Goal: Task Accomplishment & Management: Use online tool/utility

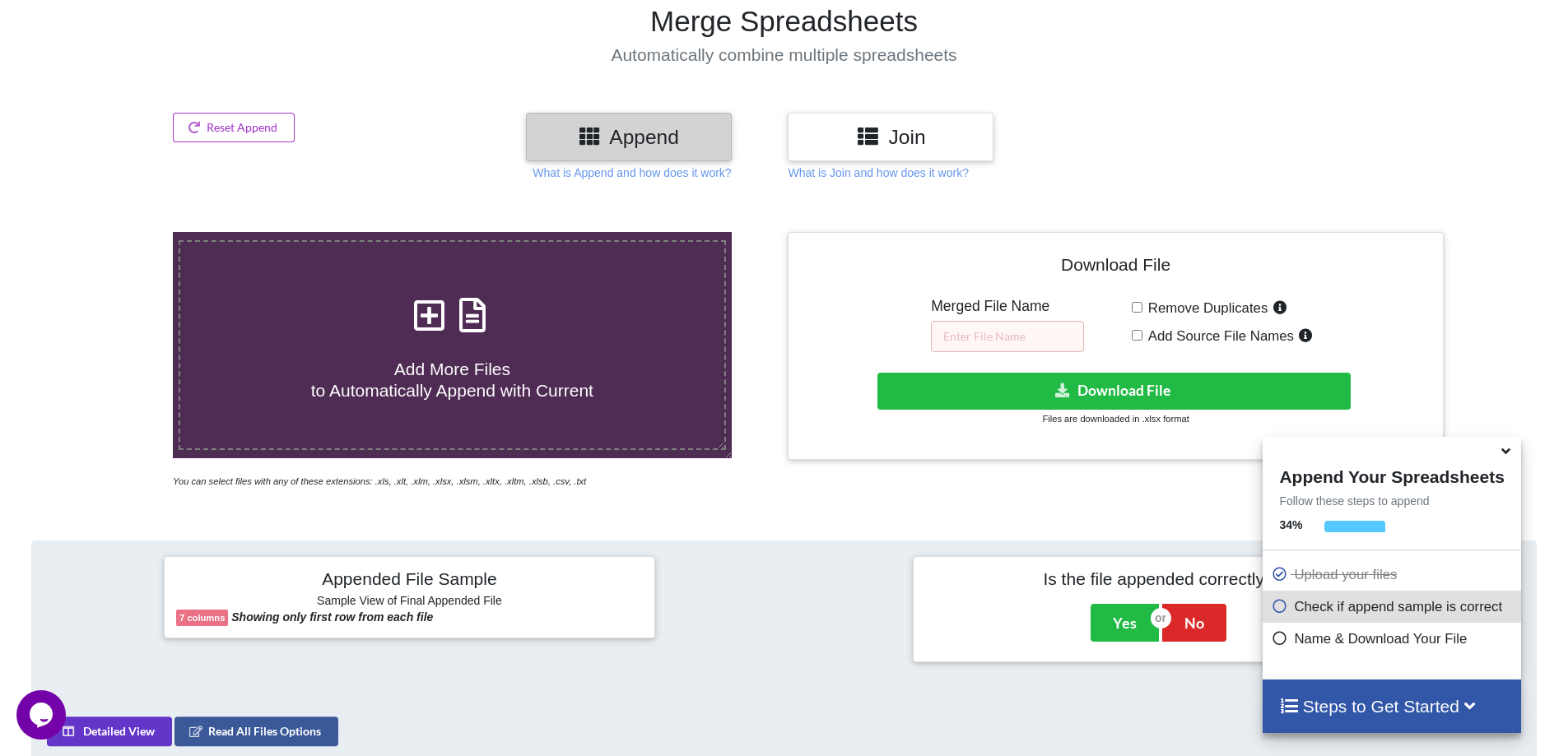
scroll to position [96, 0]
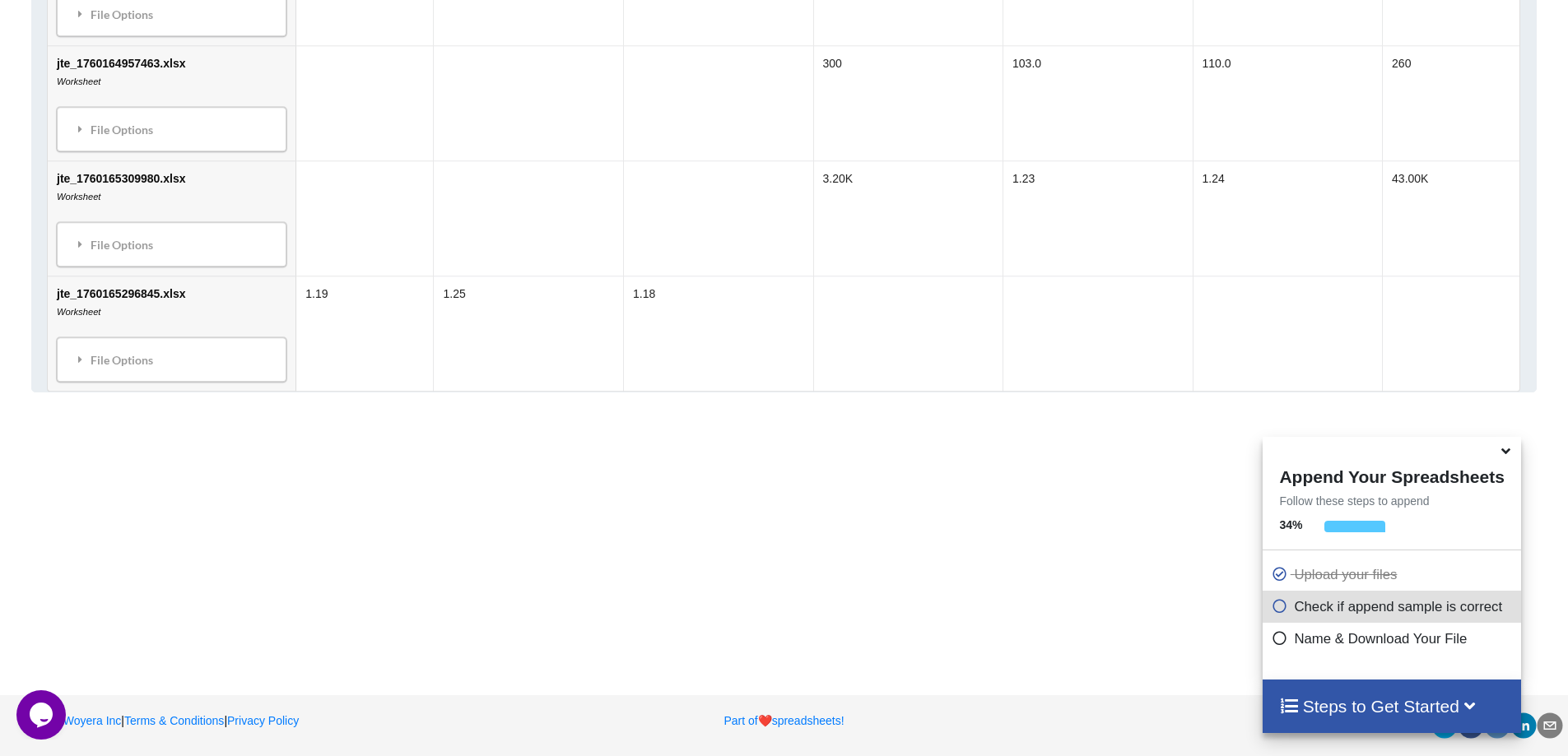
click at [560, 392] on div "Appended File Sample Sample View of Final Appended File 7 columns Showing only …" at bounding box center [784, 6] width 1506 height 773
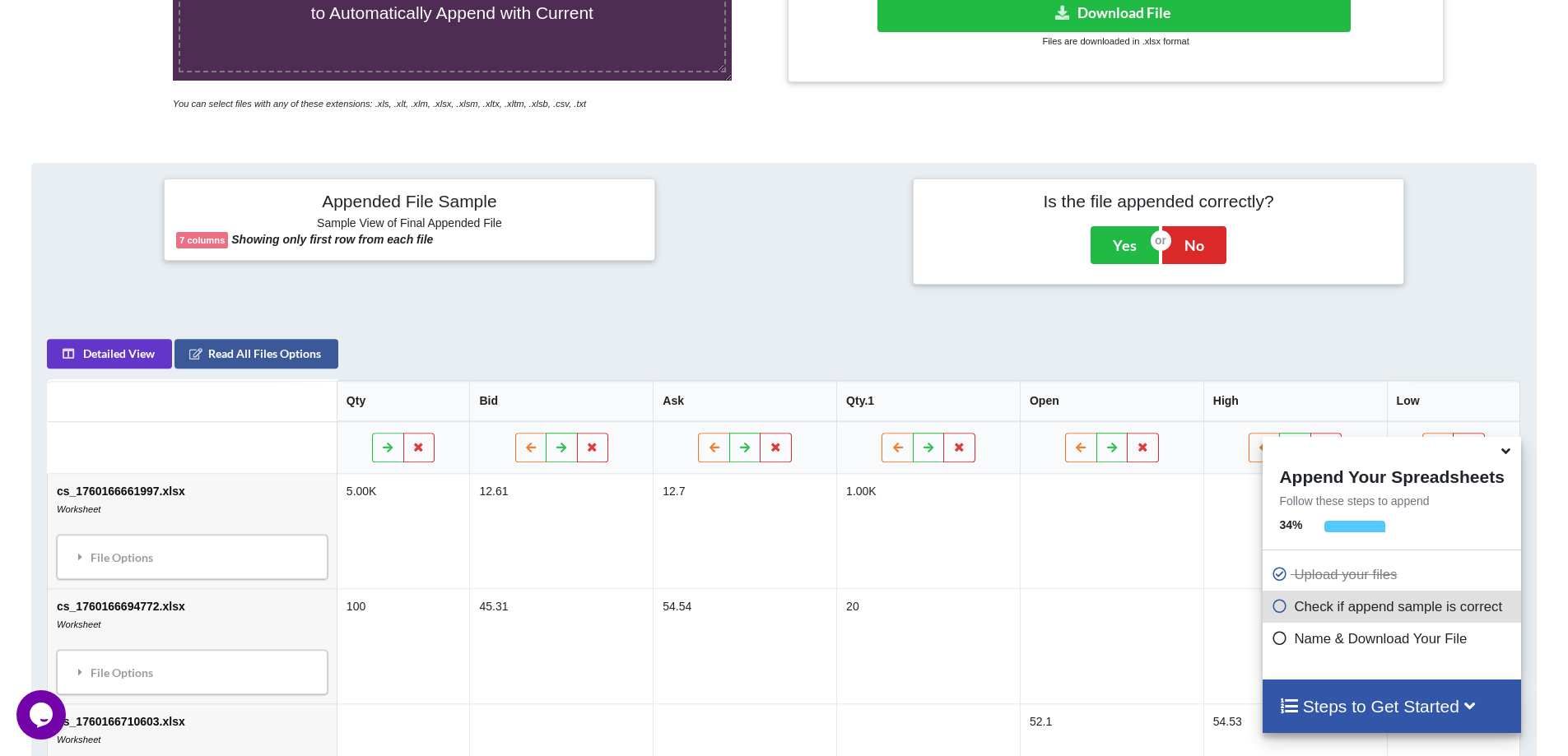
scroll to position [507, 0]
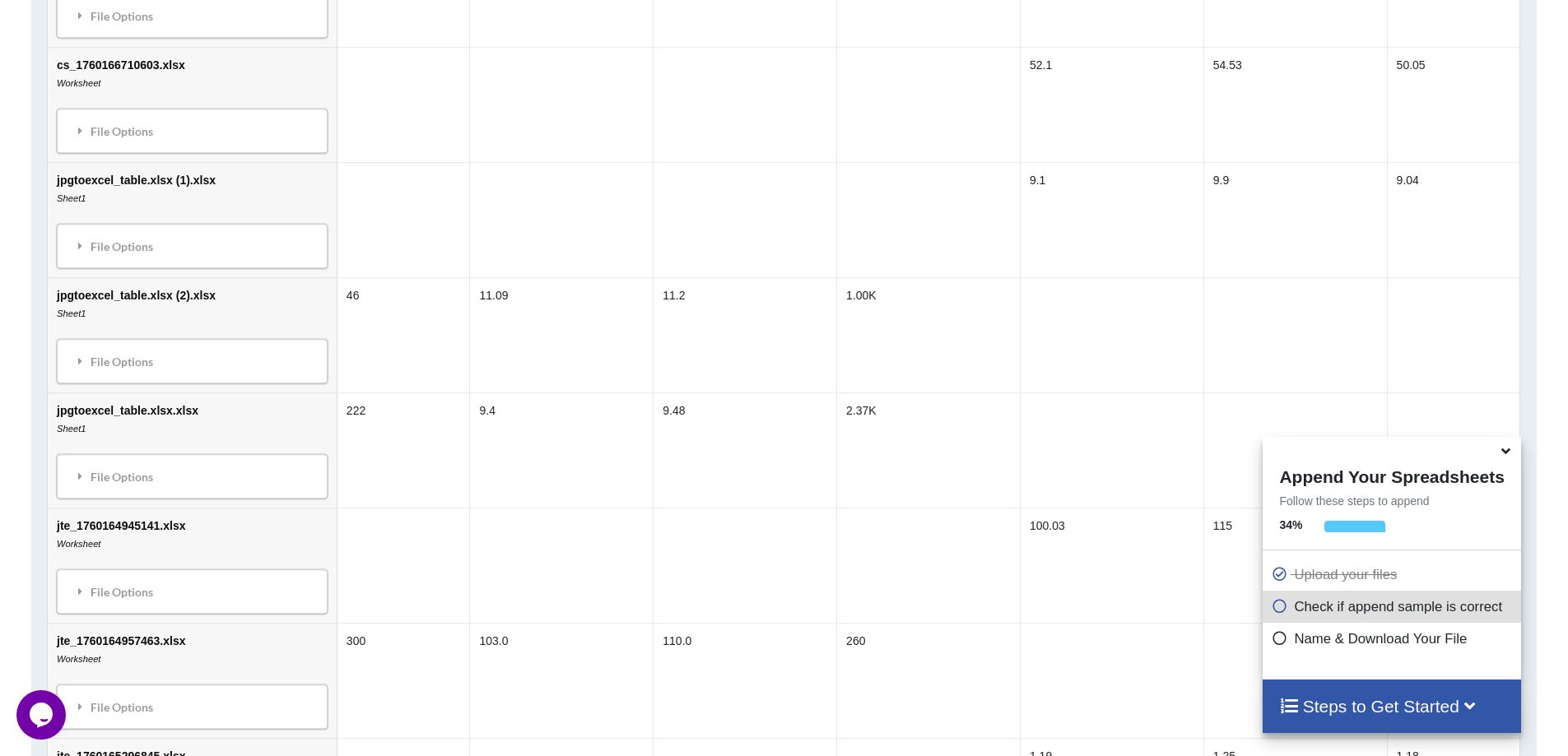
click at [1506, 456] on icon at bounding box center [1506, 448] width 17 height 15
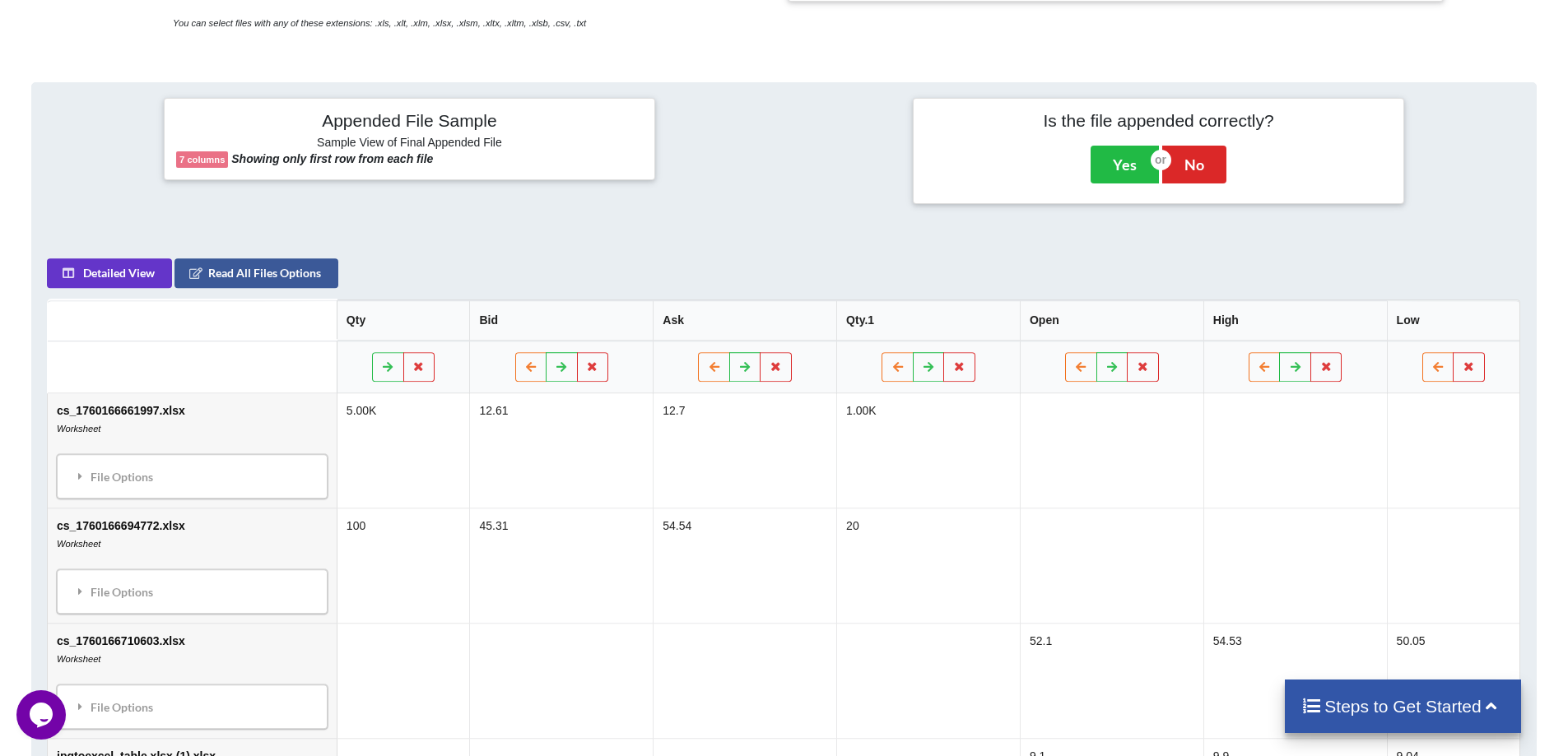
scroll to position [13, 0]
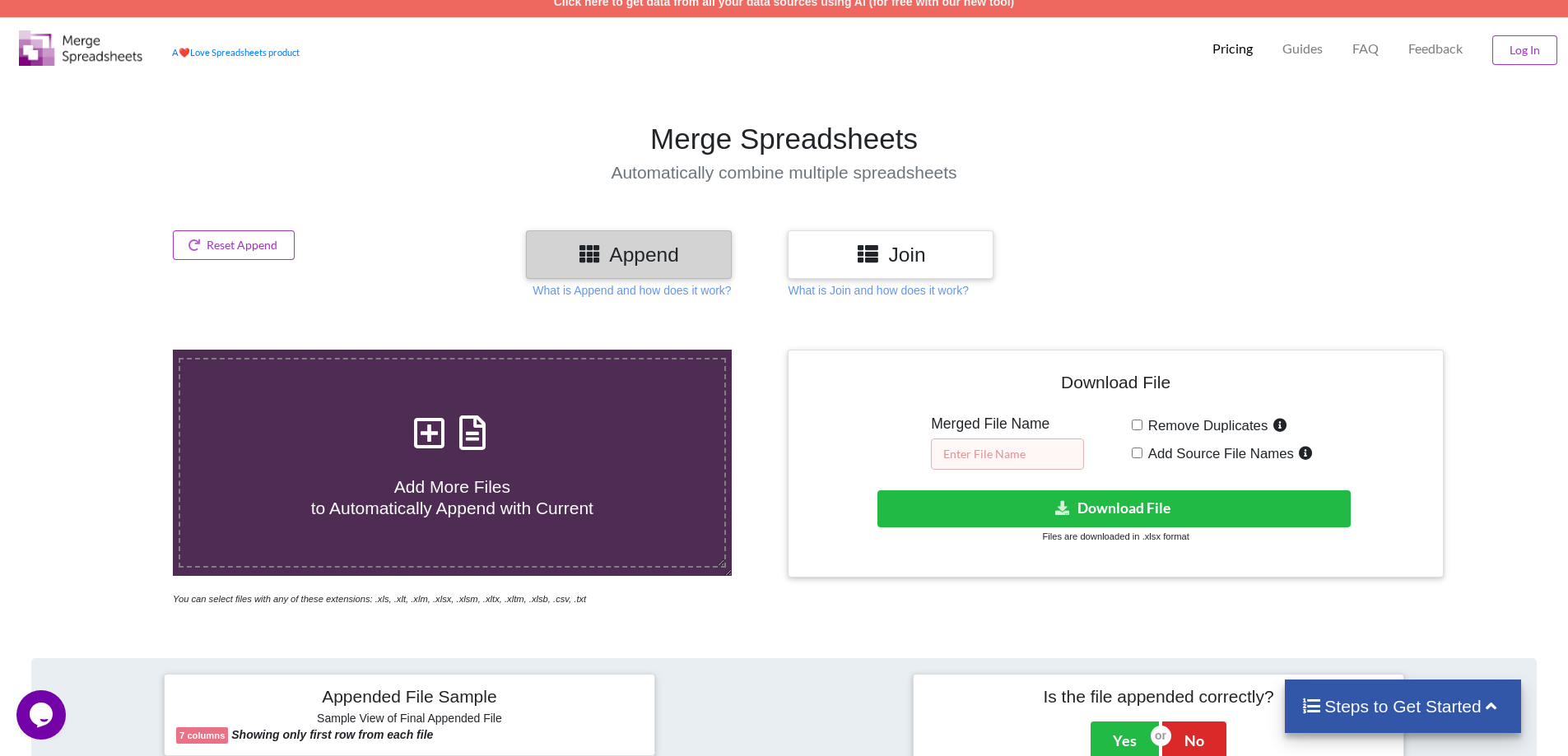
click at [1032, 465] on input "text" at bounding box center [1007, 454] width 153 height 31
type input "Merged"
click at [1119, 534] on small "Files are downloaded in .xlsx format" at bounding box center [1114, 536] width 146 height 10
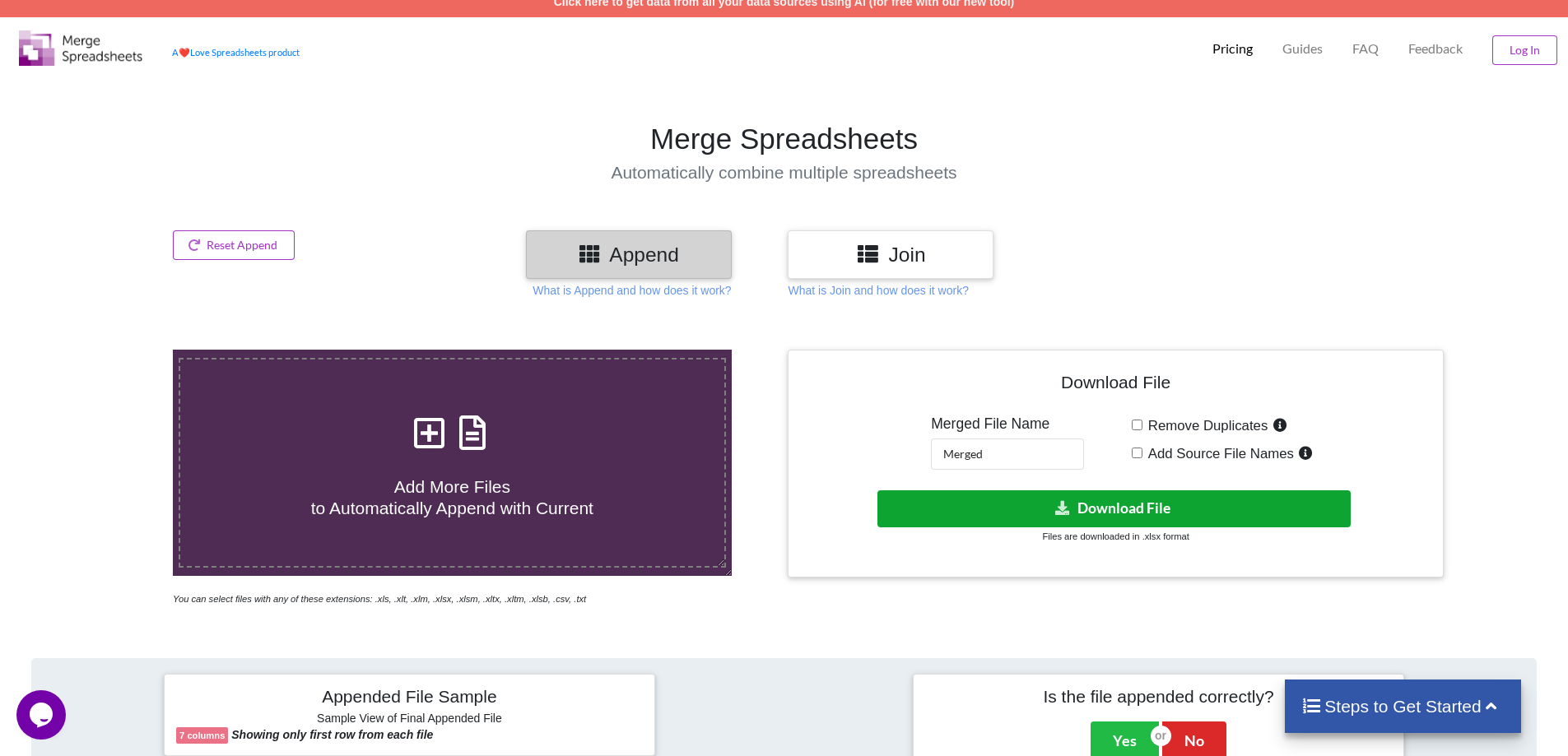
click at [1117, 518] on button "Download File" at bounding box center [1113, 509] width 473 height 37
